Goal: Task Accomplishment & Management: Use online tool/utility

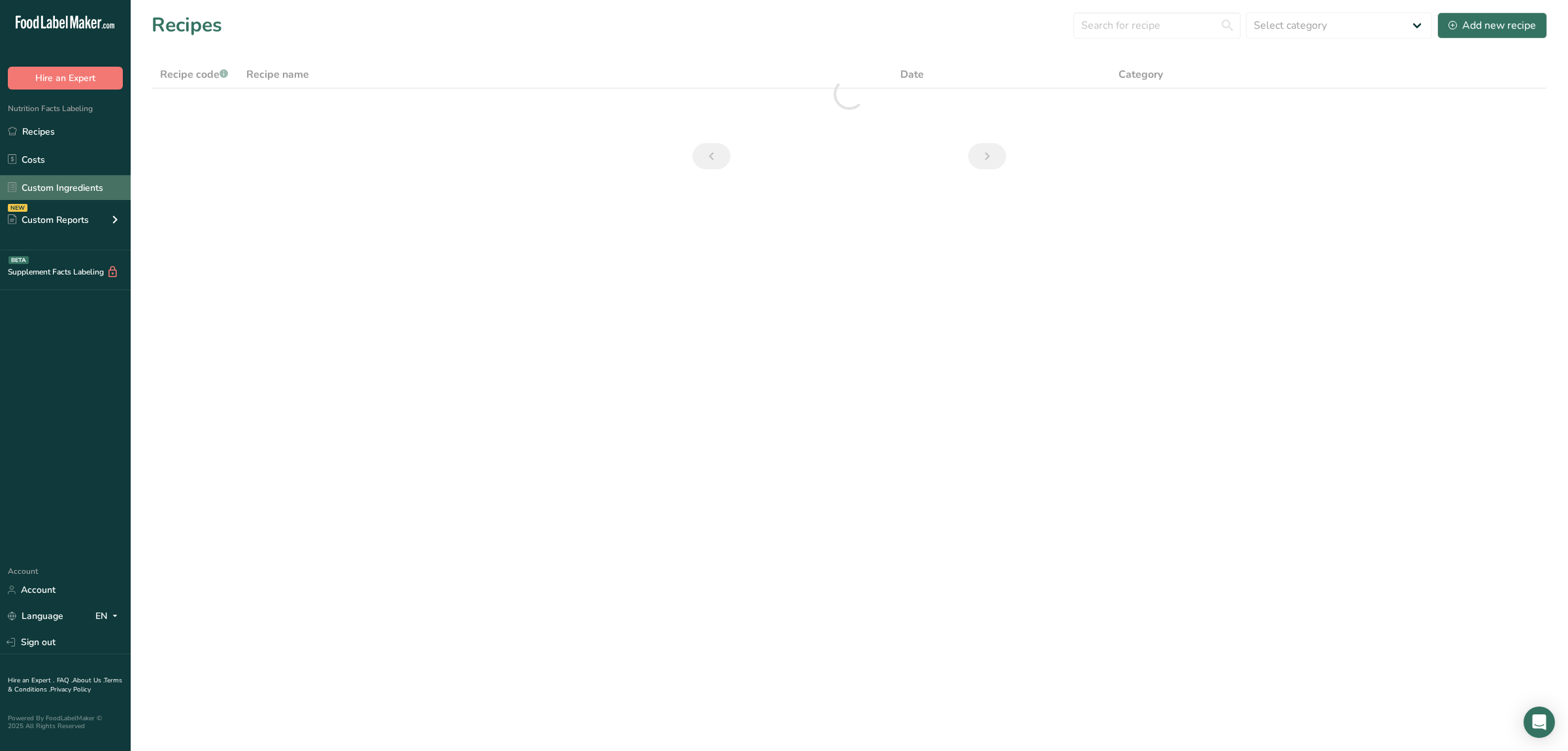
click at [79, 187] on link "Custom Ingredients" at bounding box center [65, 188] width 131 height 25
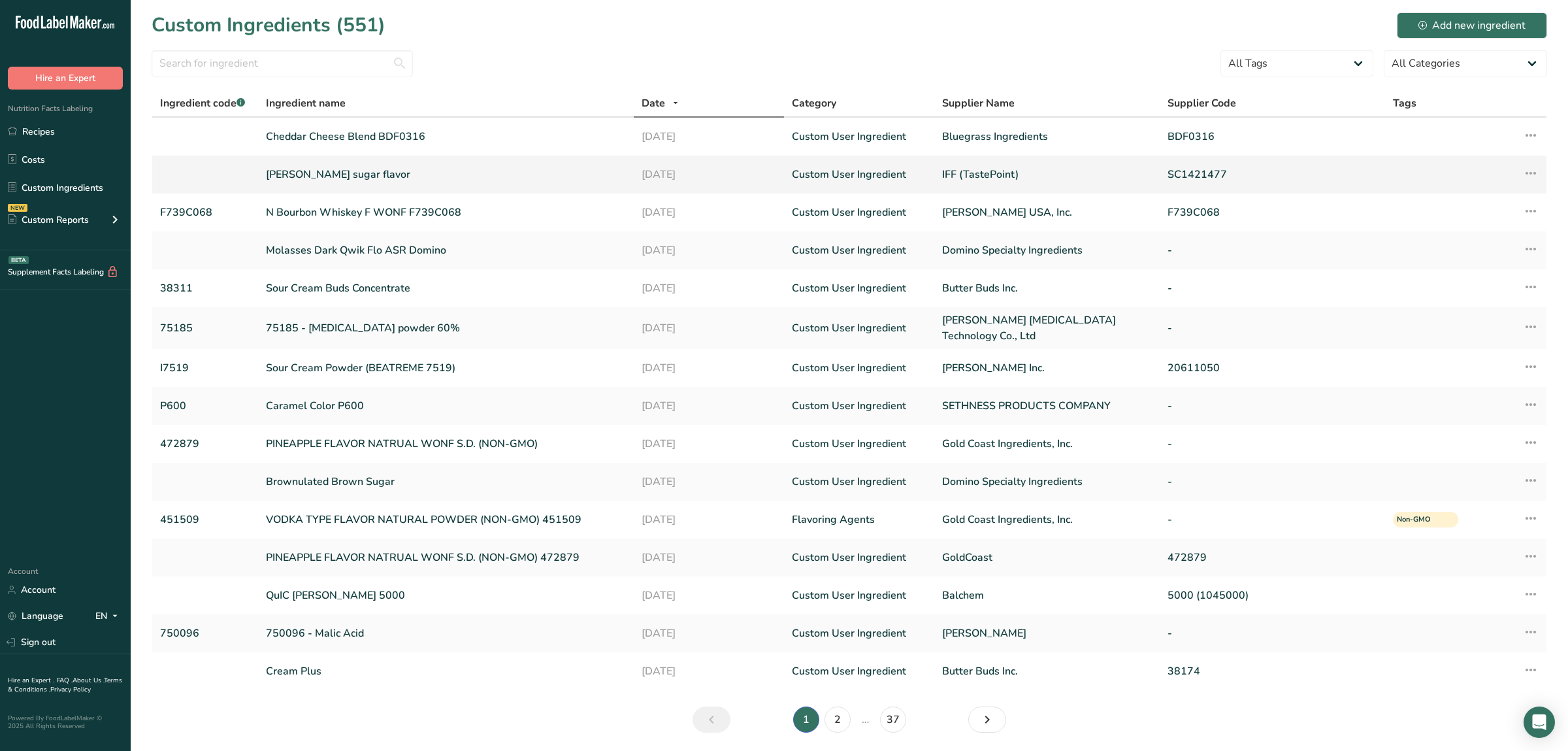
click at [336, 176] on link "[PERSON_NAME] sugar flavor" at bounding box center [446, 175] width 360 height 15
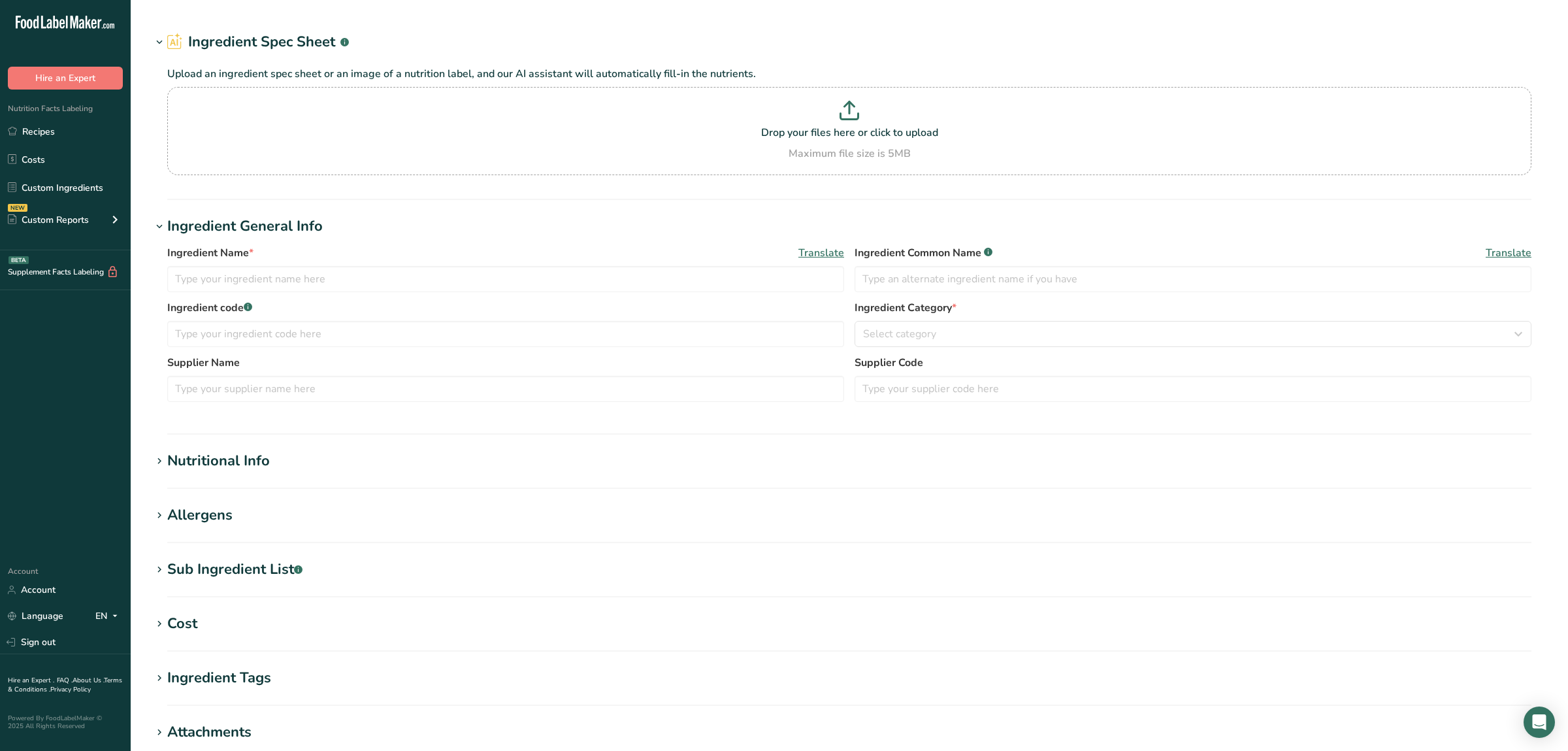
type input "[PERSON_NAME] sugar flavor"
type input "Natural Flavor"
type input "IFF (TastePoint)"
type input "SC1421477"
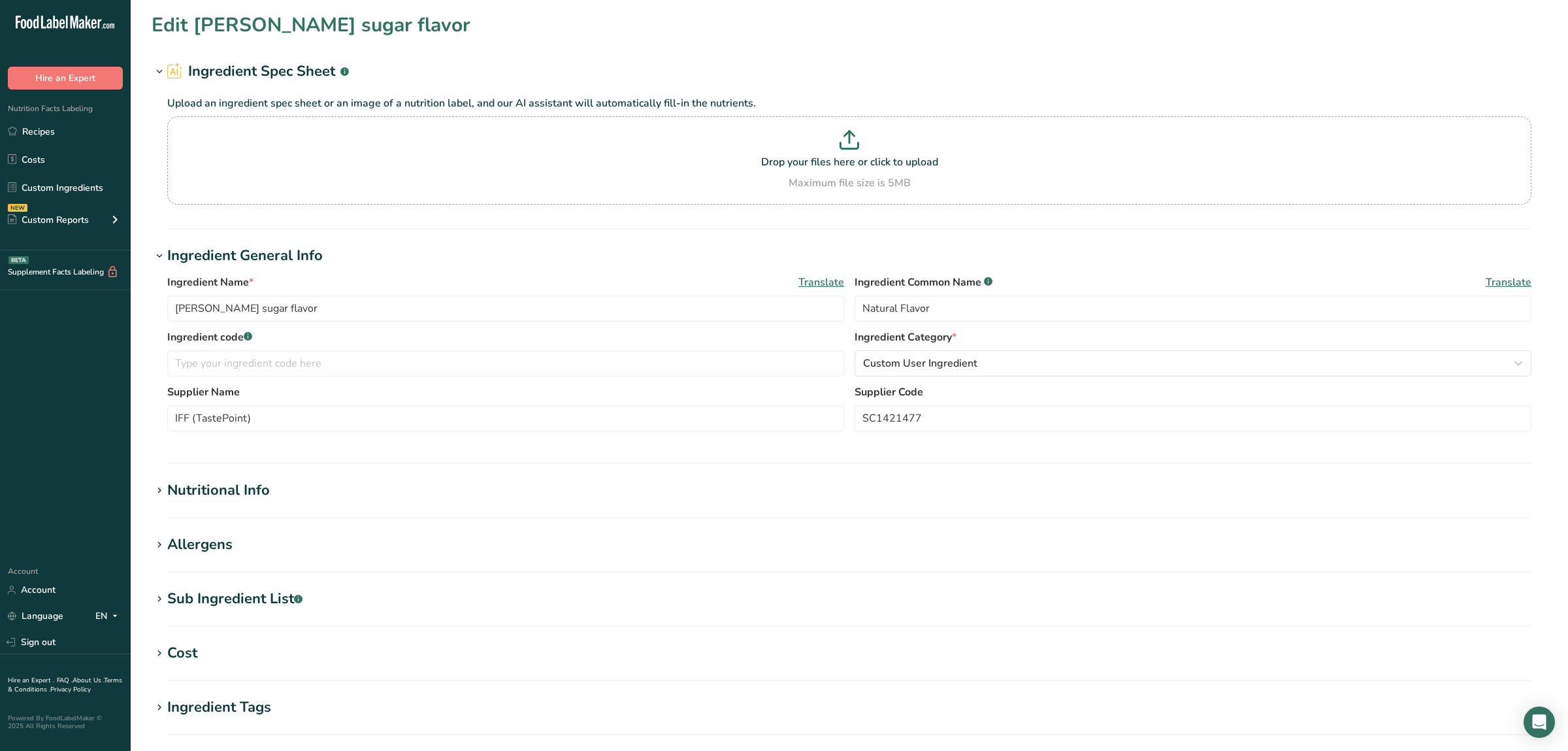
click at [951, 65] on h1 "Ingredient Spec Sheet .a-a{fill:#347362;}.b-a{fill:#fff;}" at bounding box center [850, 71] width 1396 height 21
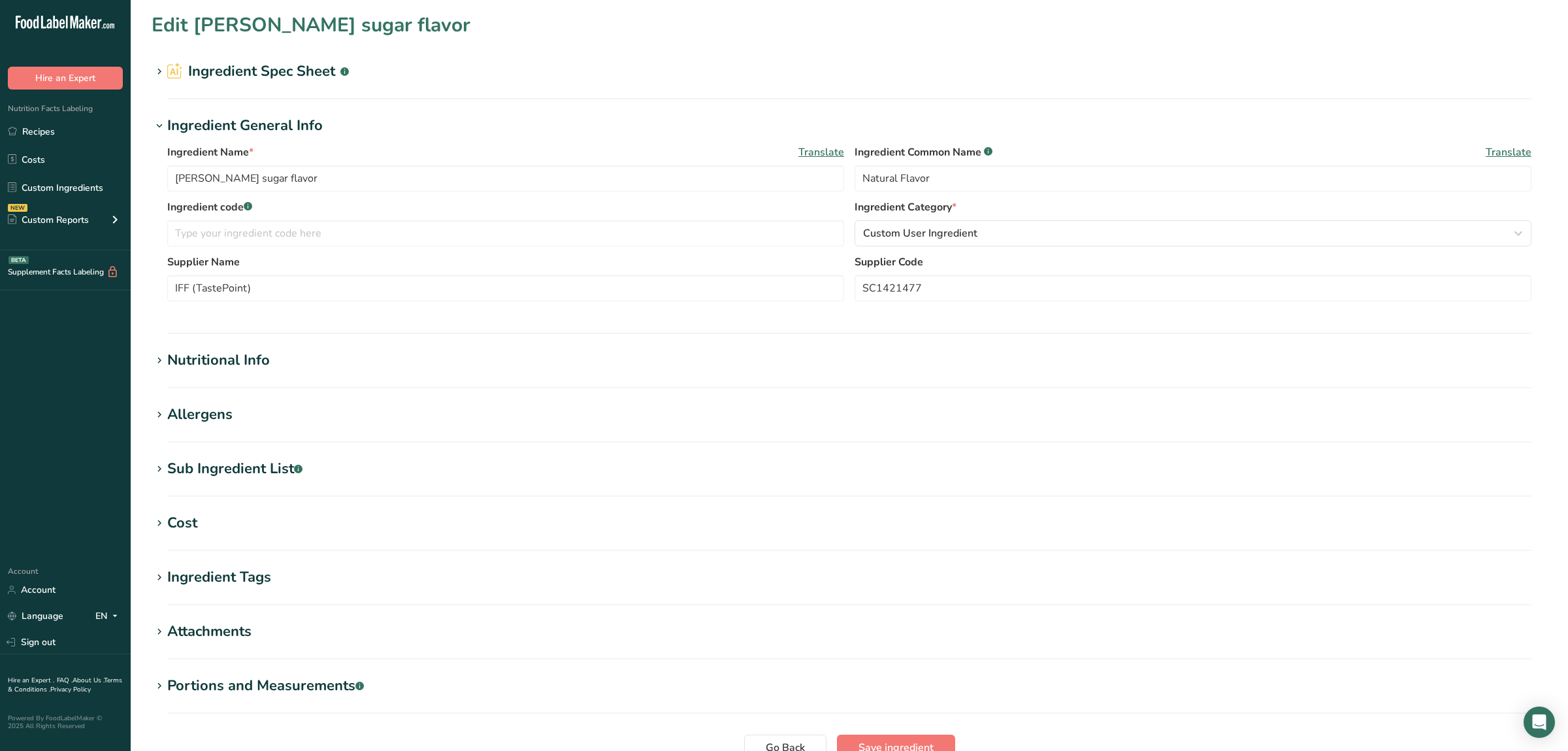
click at [250, 74] on h2 "Ingredient Spec Sheet .a-a{fill:#347362;}.b-a{fill:#fff;}" at bounding box center [258, 71] width 182 height 21
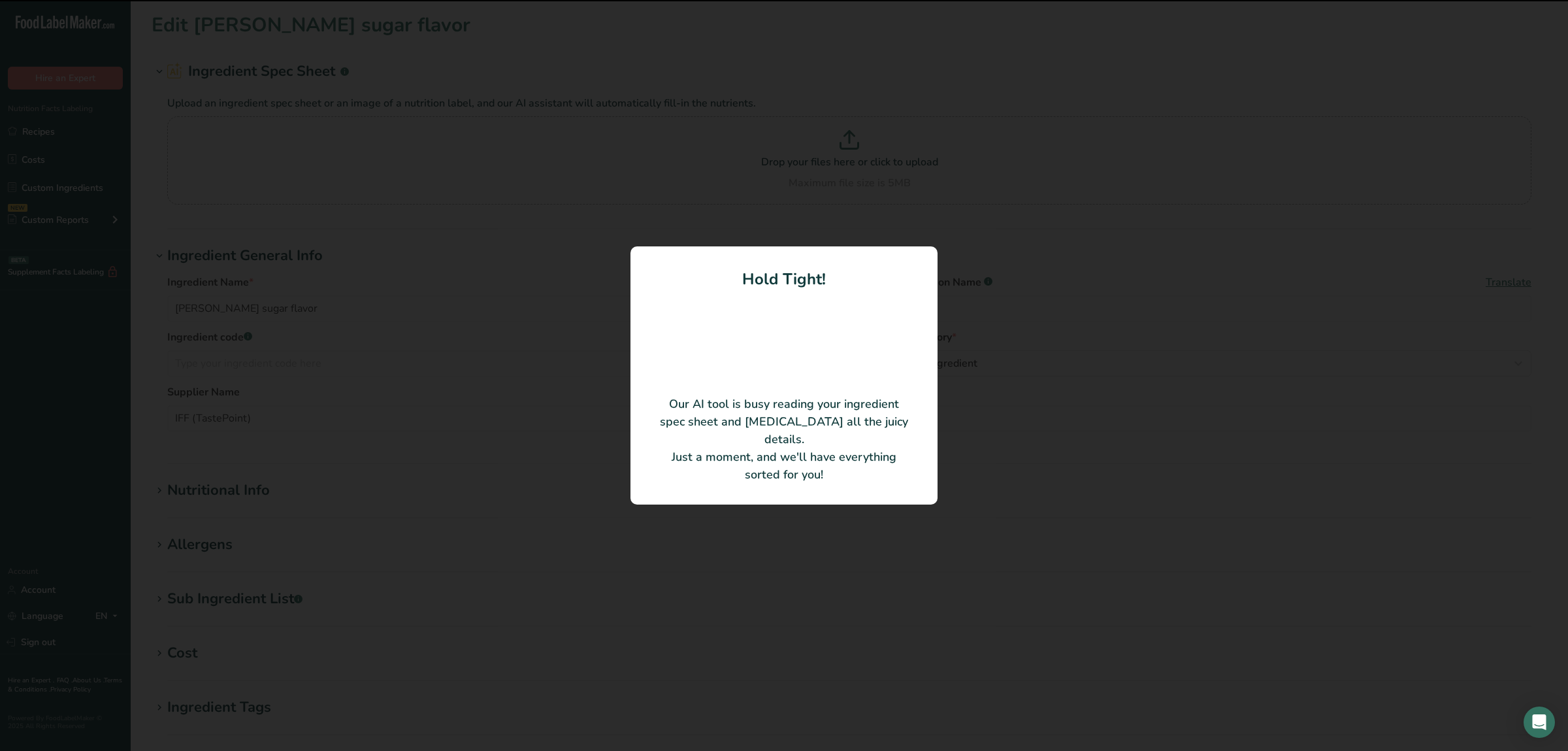
type input "[PERSON_NAME] SUGAR FLV WONF"
type input "4791611"
type input "SPICE PRODUCTS CO A DIVISION OF HAR"
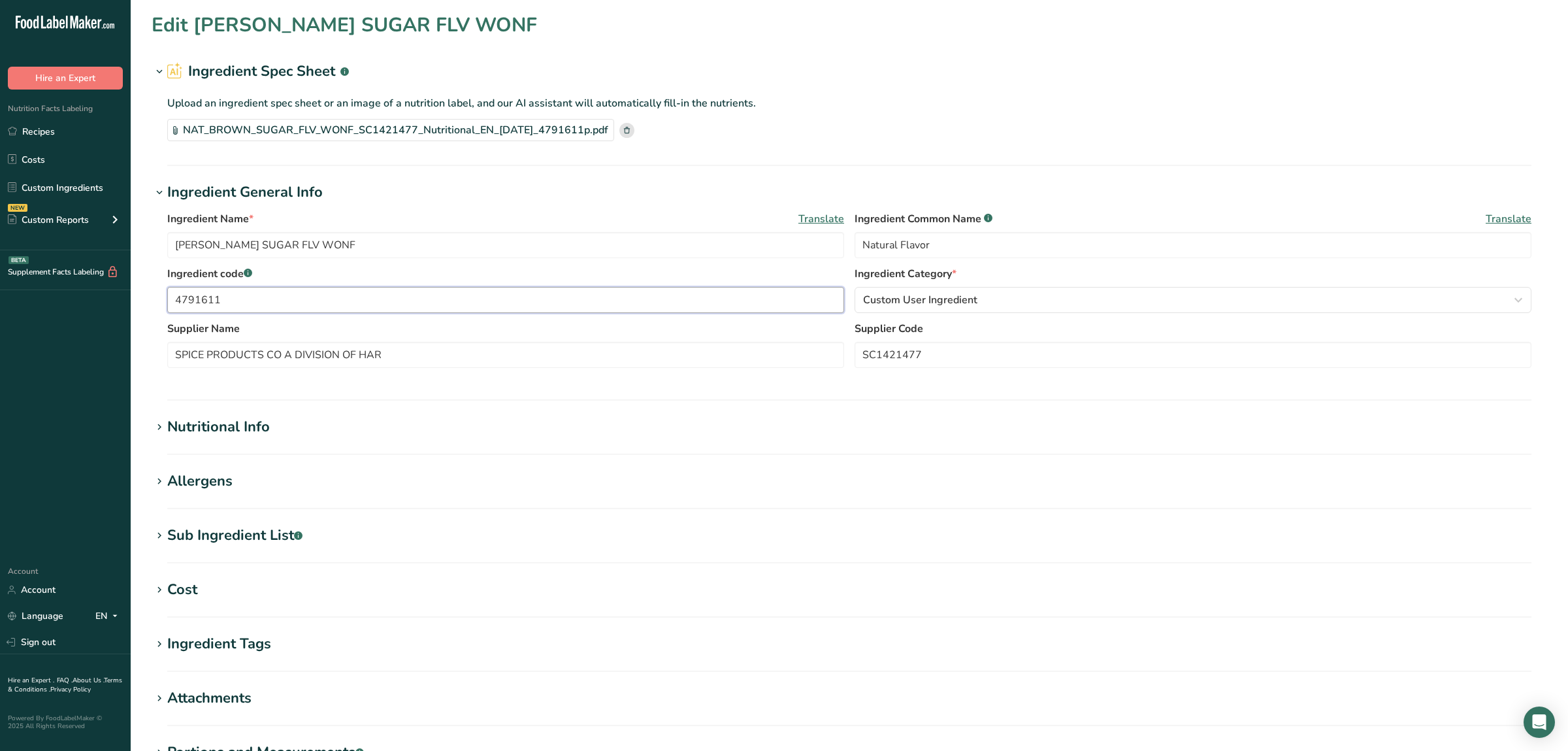
click at [212, 303] on input "4791611" at bounding box center [505, 300] width 677 height 27
click at [886, 350] on input "SC1421477" at bounding box center [1193, 355] width 677 height 27
click at [421, 244] on input "[PERSON_NAME] SUGAR FLV WONF" at bounding box center [505, 245] width 677 height 27
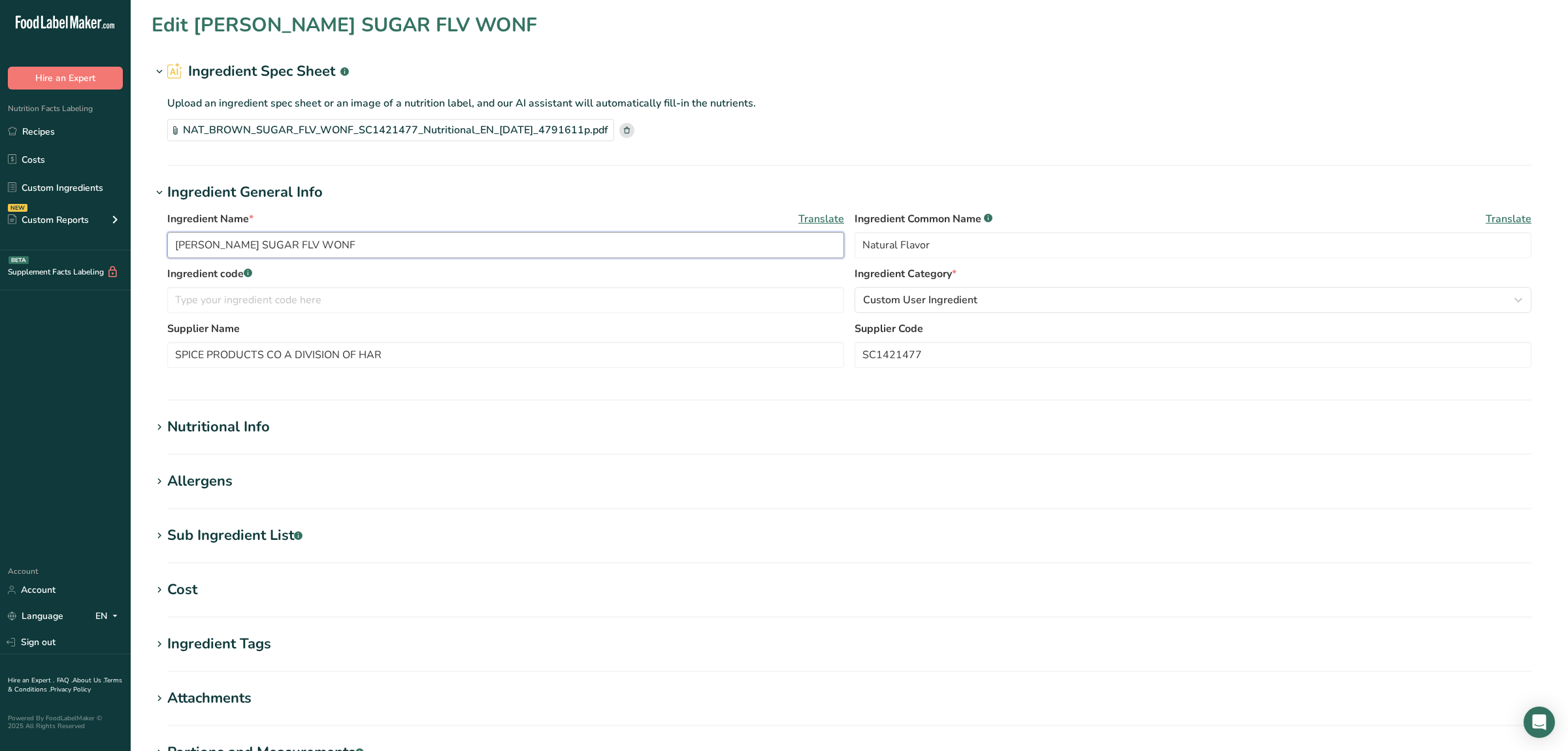
paste input "SC1421477"
type input "[PERSON_NAME] SUGAR FLV WONF SC1421477"
click at [412, 355] on input "SPICE PRODUCTS CO A DIVISION OF HAR" at bounding box center [505, 355] width 677 height 27
drag, startPoint x: 429, startPoint y: 355, endPoint x: 94, endPoint y: 355, distance: 335.0
click at [167, 355] on input "SPICE PRODUCTS CO A DIVISION OF HAR" at bounding box center [505, 355] width 677 height 27
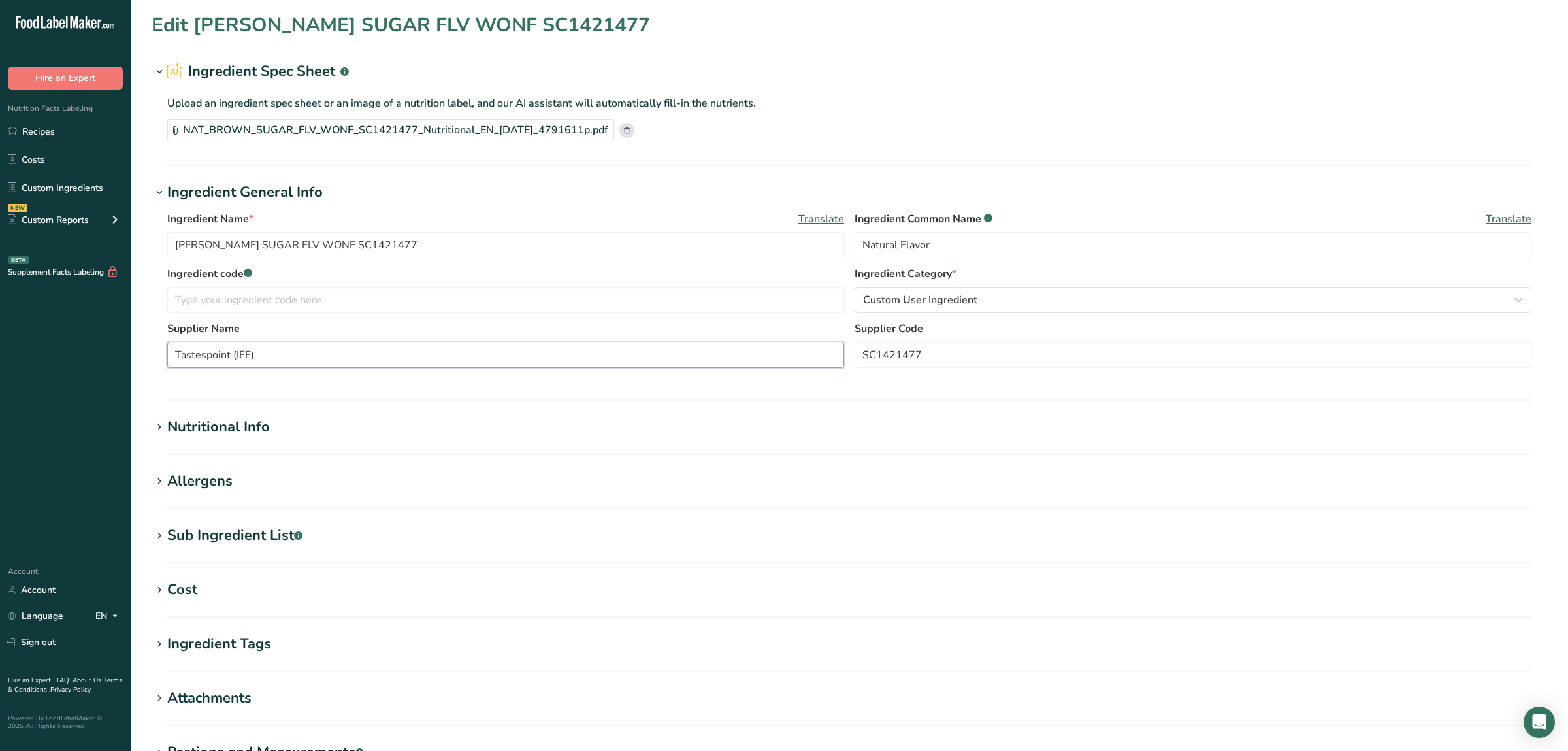
type input "Tastespoint (IFF)"
click at [258, 425] on div "Nutritional Info" at bounding box center [218, 426] width 103 height 21
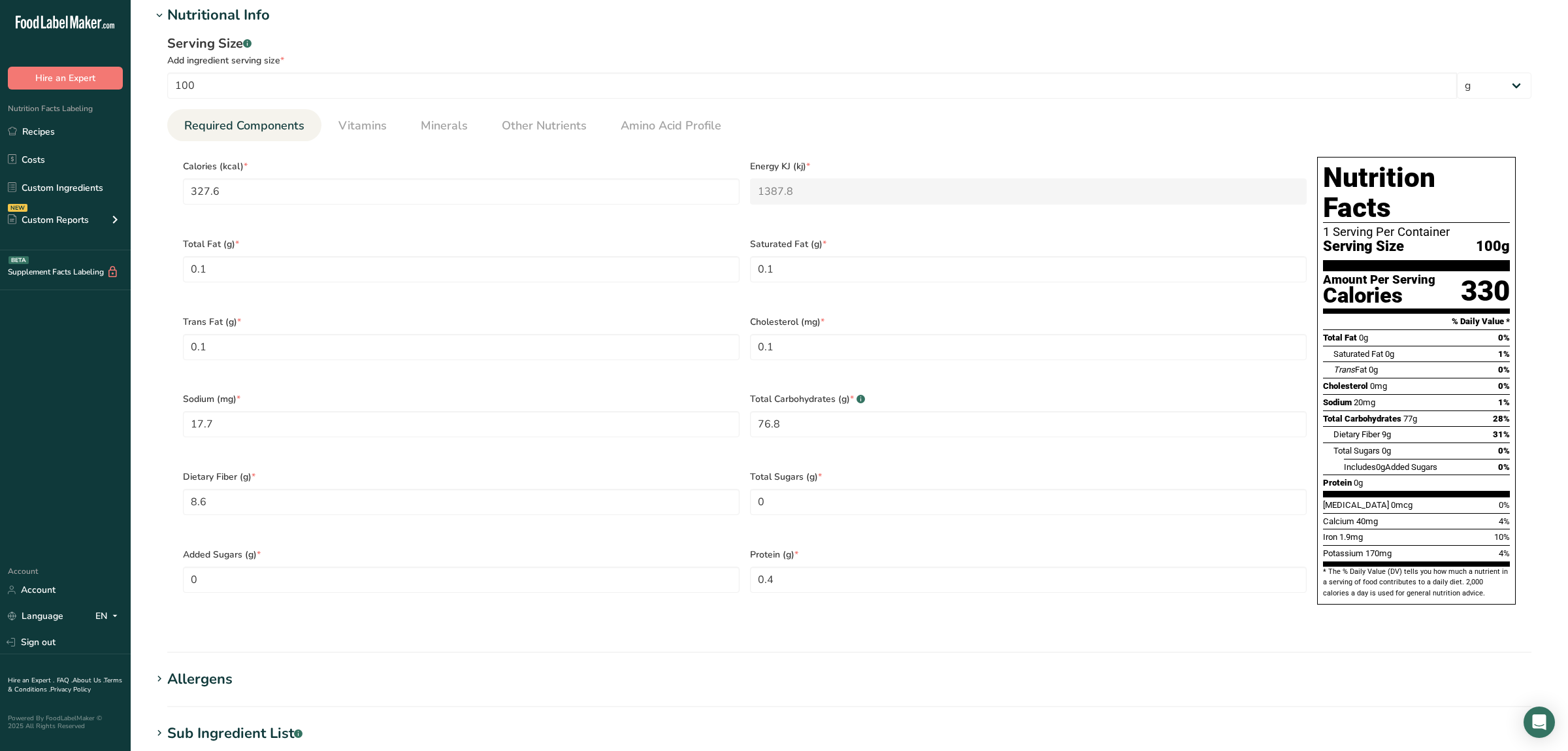
scroll to position [549, 0]
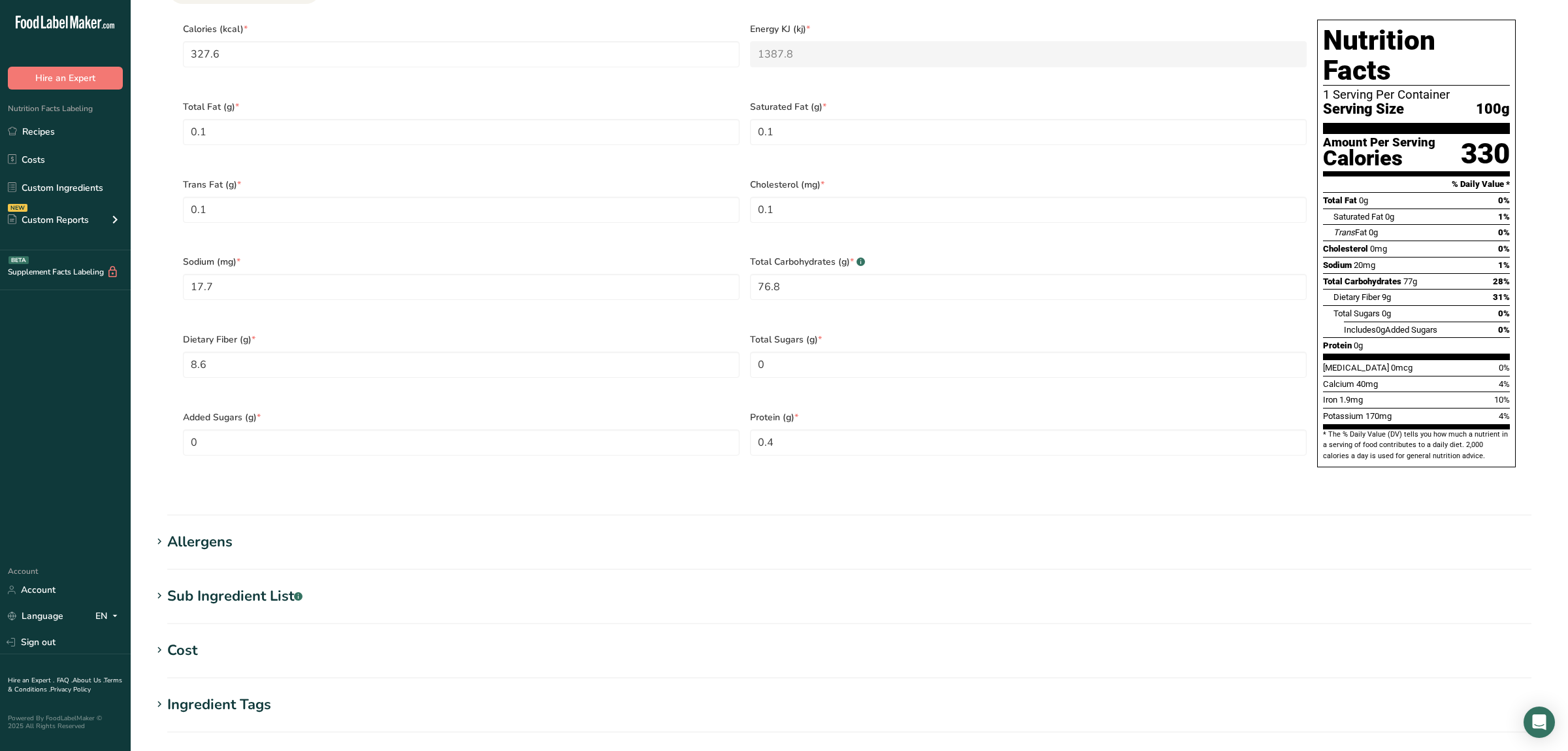
click at [201, 531] on div "Allergens" at bounding box center [200, 541] width 65 height 21
click at [258, 648] on div "Sub Ingredient List .a-a{fill:#347362;}.b-a{fill:#fff;}" at bounding box center [235, 659] width 135 height 21
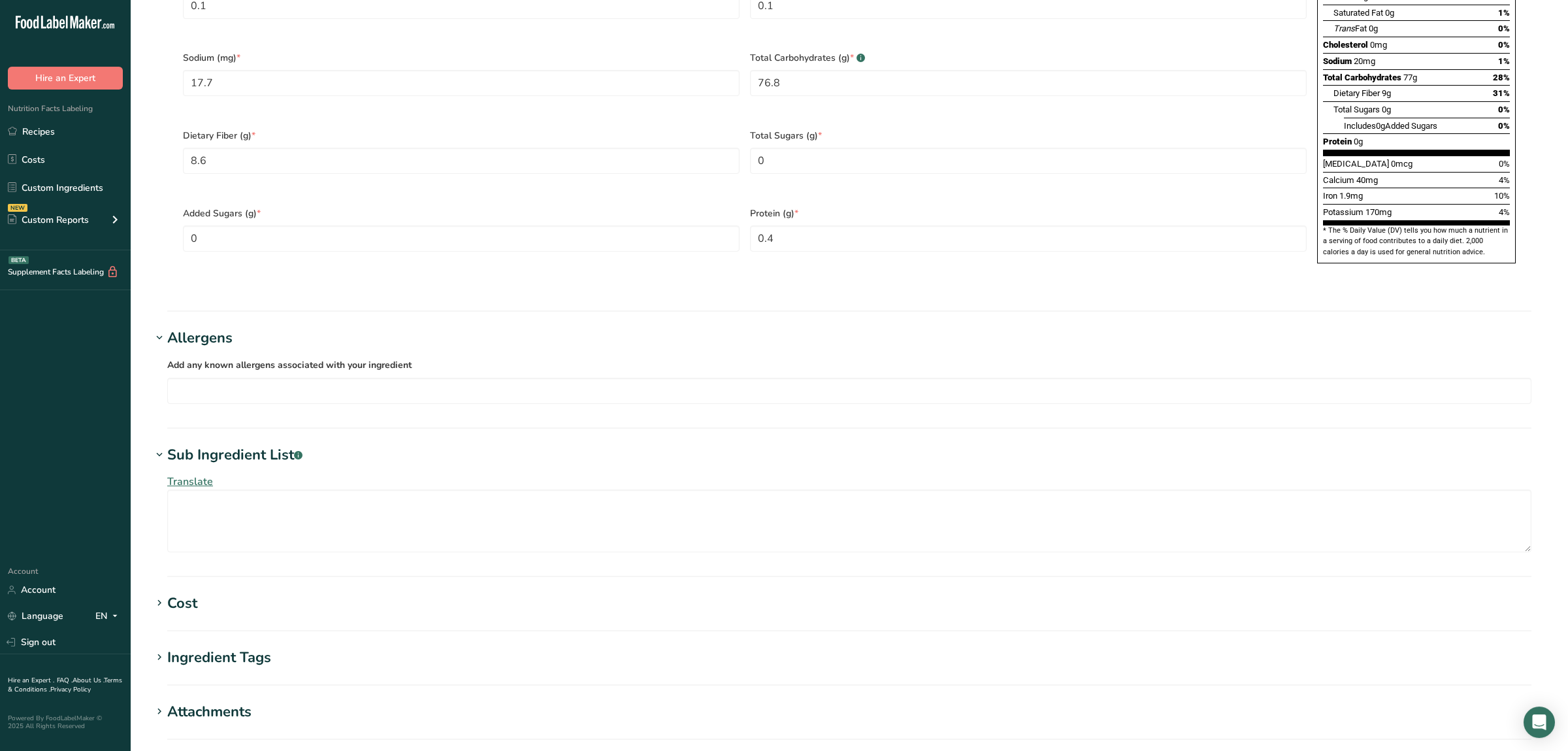
scroll to position [927, 0]
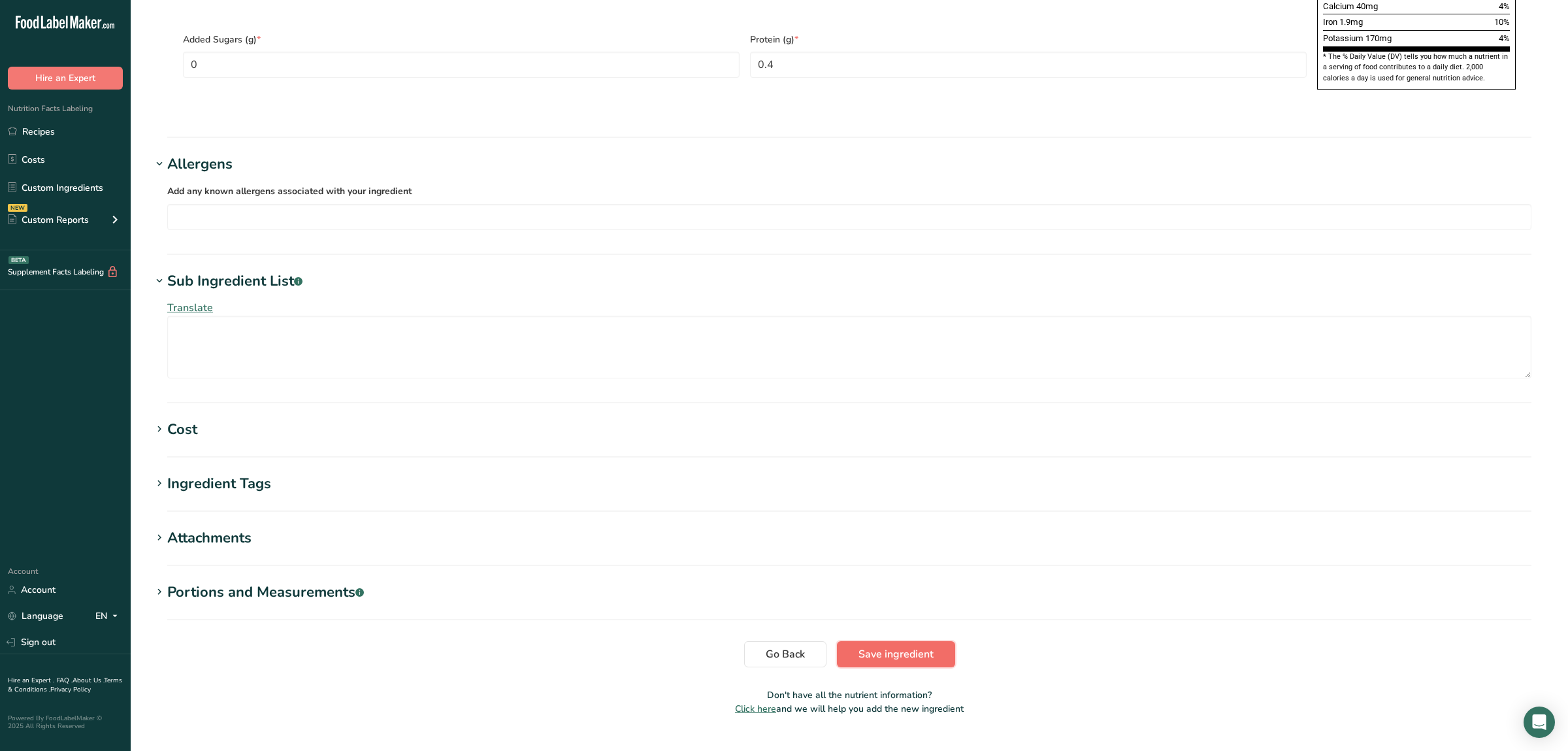
click at [873, 641] on button "Save ingredient" at bounding box center [896, 654] width 118 height 27
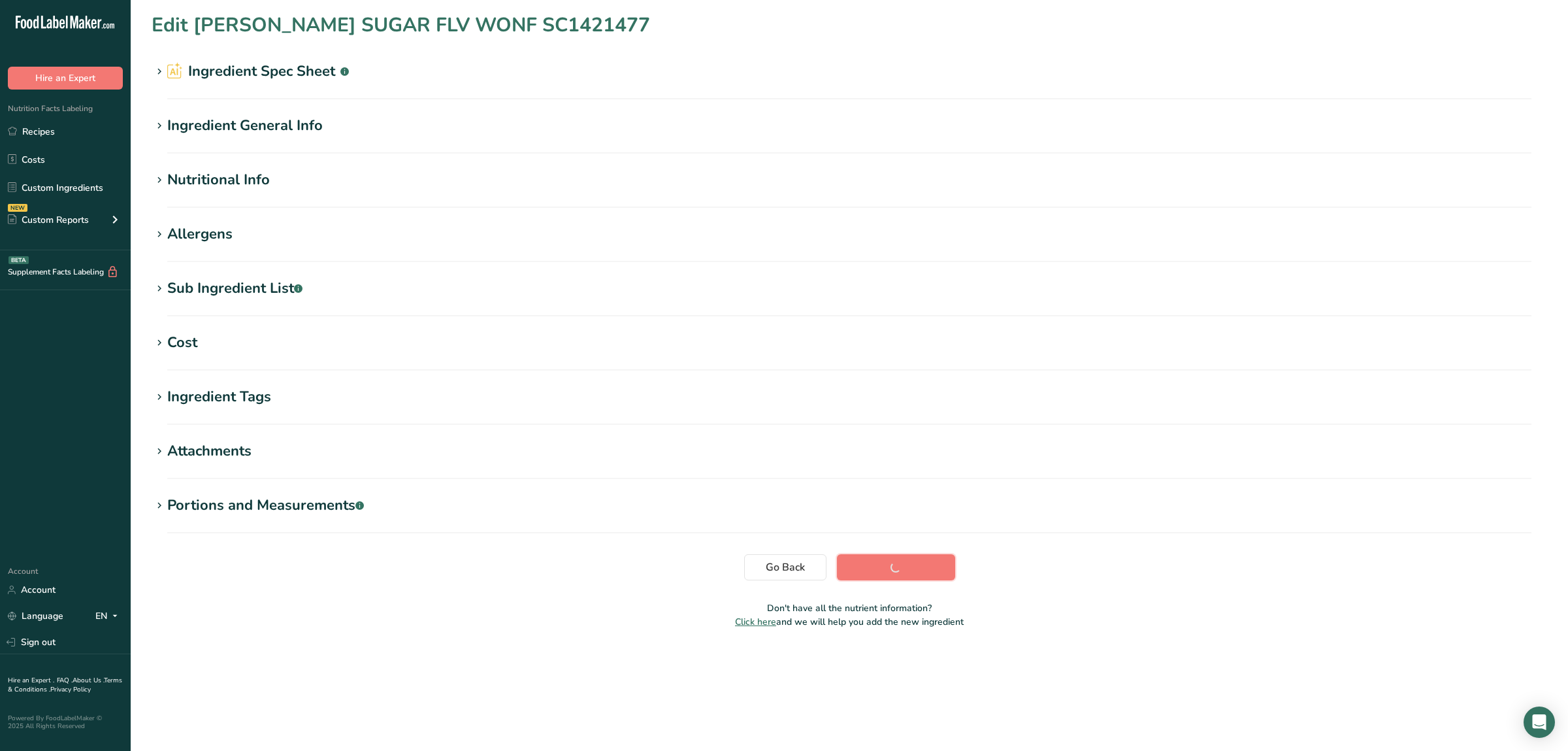
scroll to position [0, 0]
